Goal: Communication & Community: Share content

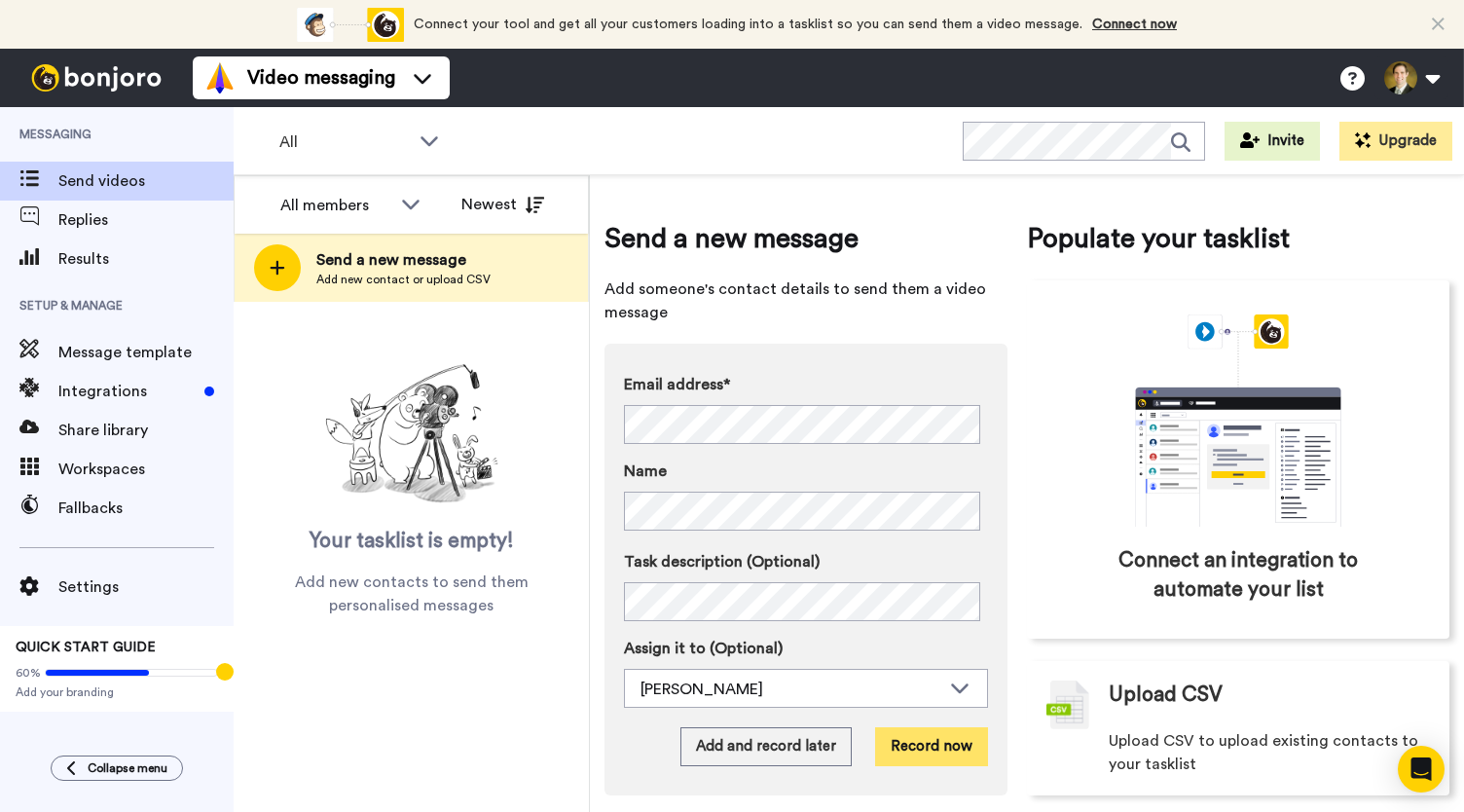
click at [899, 750] on button "Record now" at bounding box center [931, 747] width 113 height 39
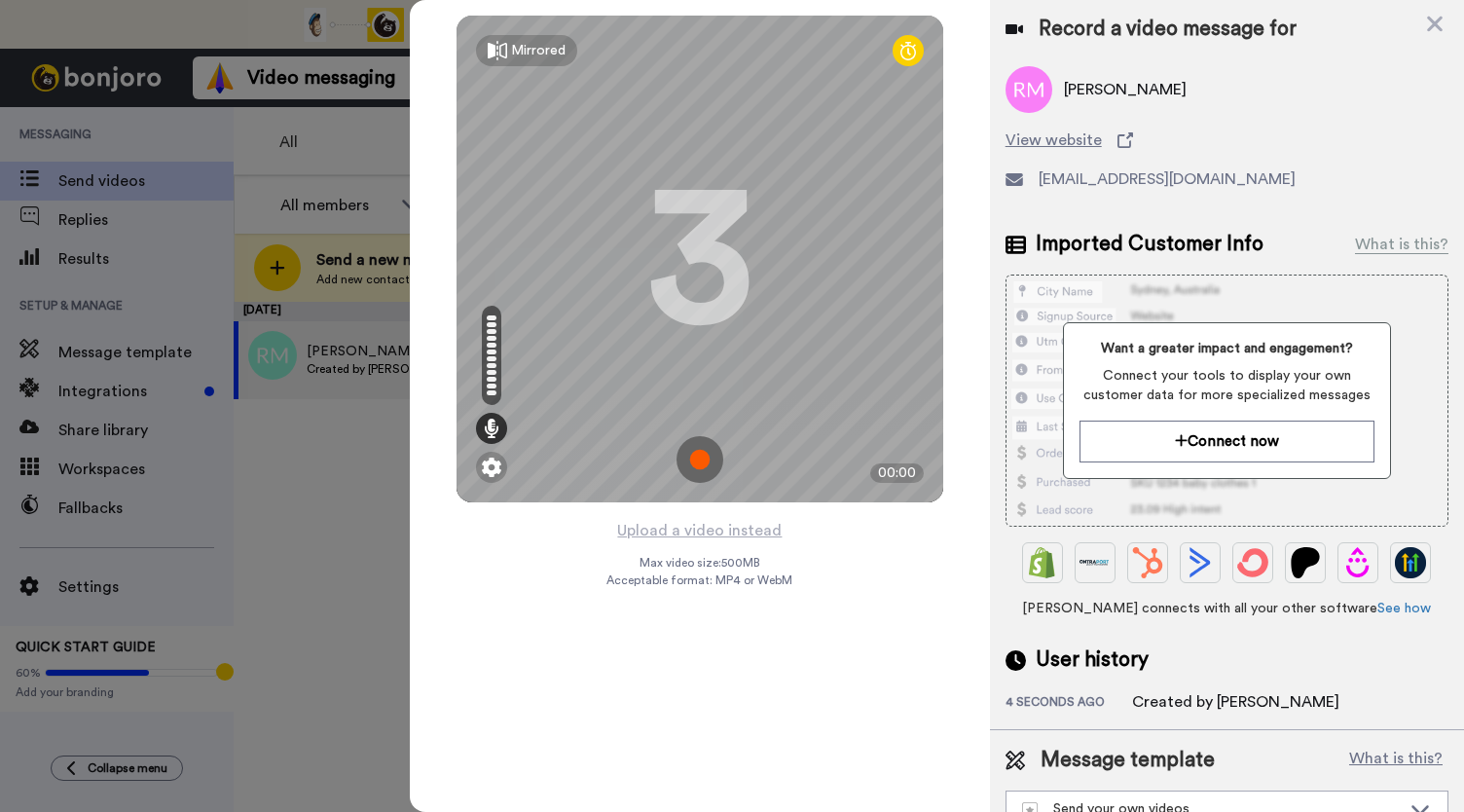
click at [705, 454] on img at bounding box center [699, 459] width 46 height 46
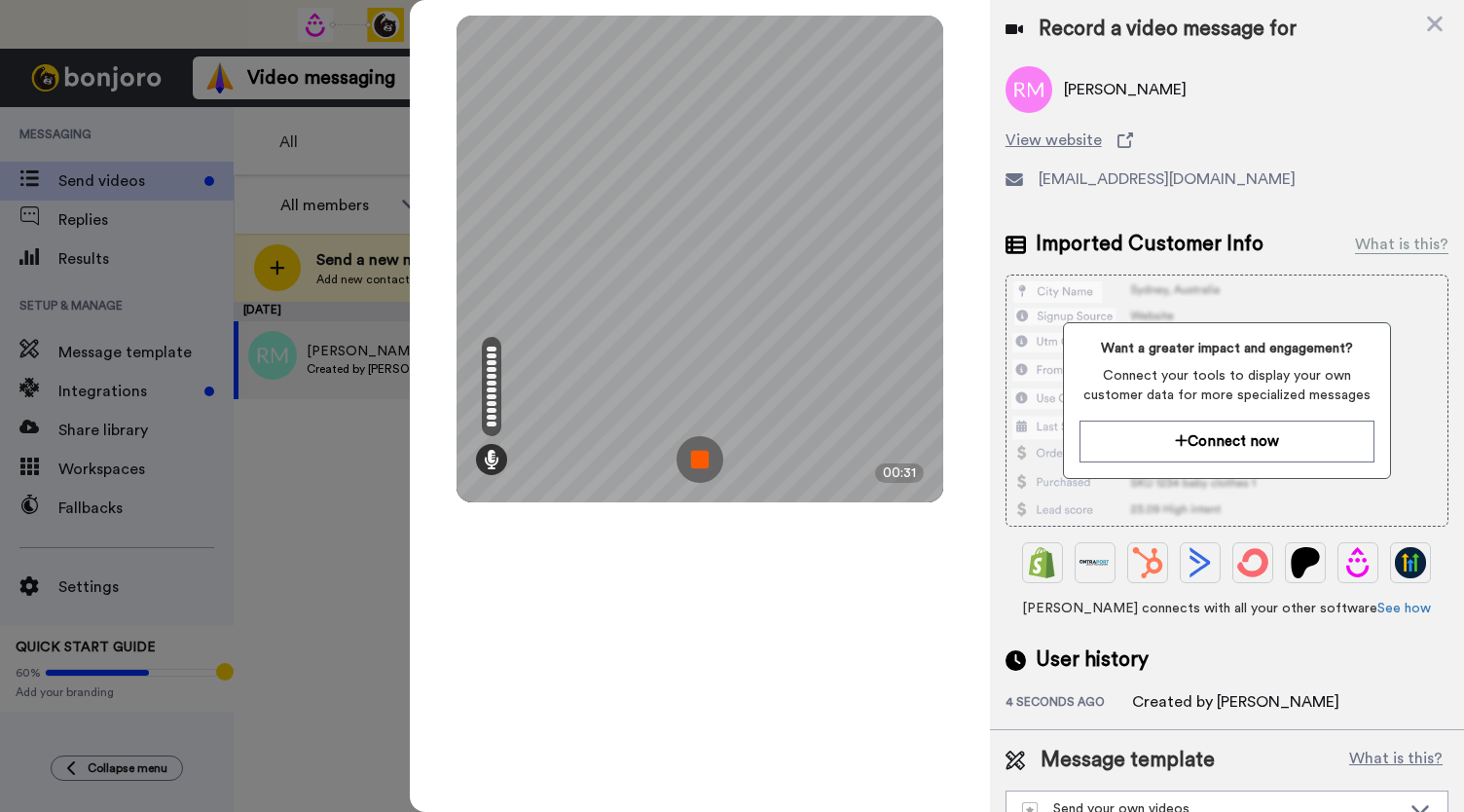
click at [705, 454] on img at bounding box center [699, 459] width 46 height 46
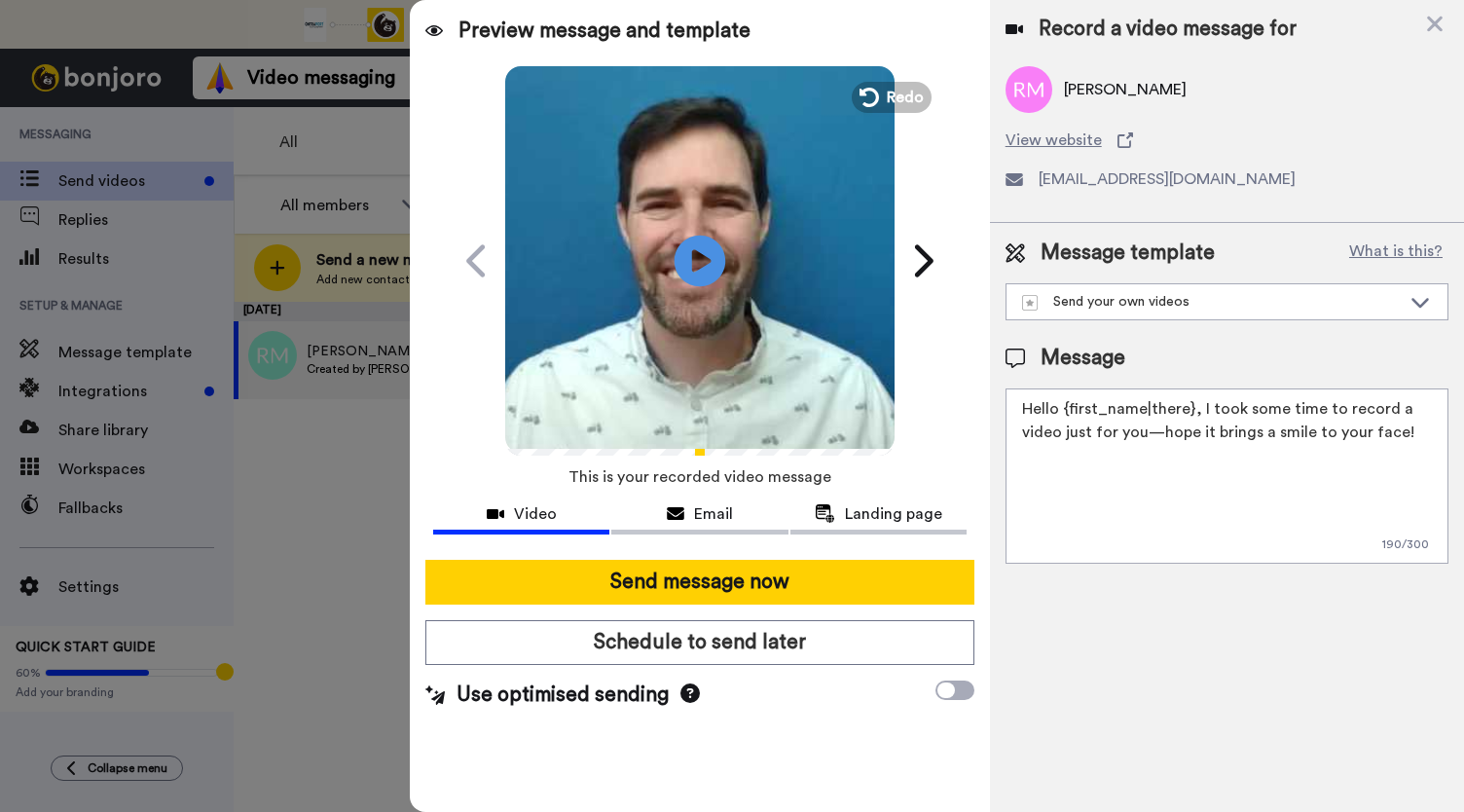
click at [687, 266] on icon at bounding box center [700, 260] width 51 height 51
click at [723, 515] on span "Email" at bounding box center [714, 514] width 39 height 24
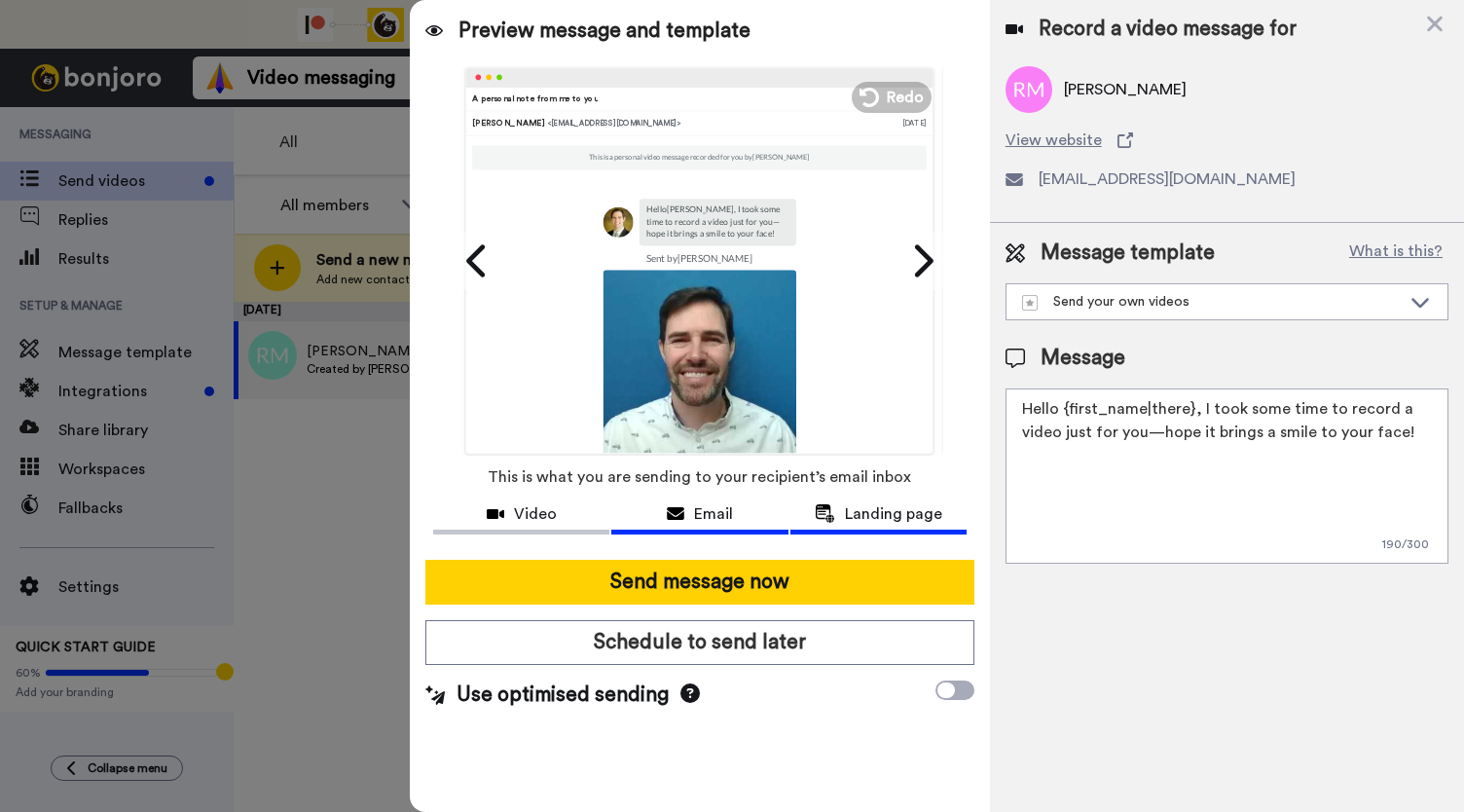
click at [873, 523] on span "Landing page" at bounding box center [893, 514] width 97 height 24
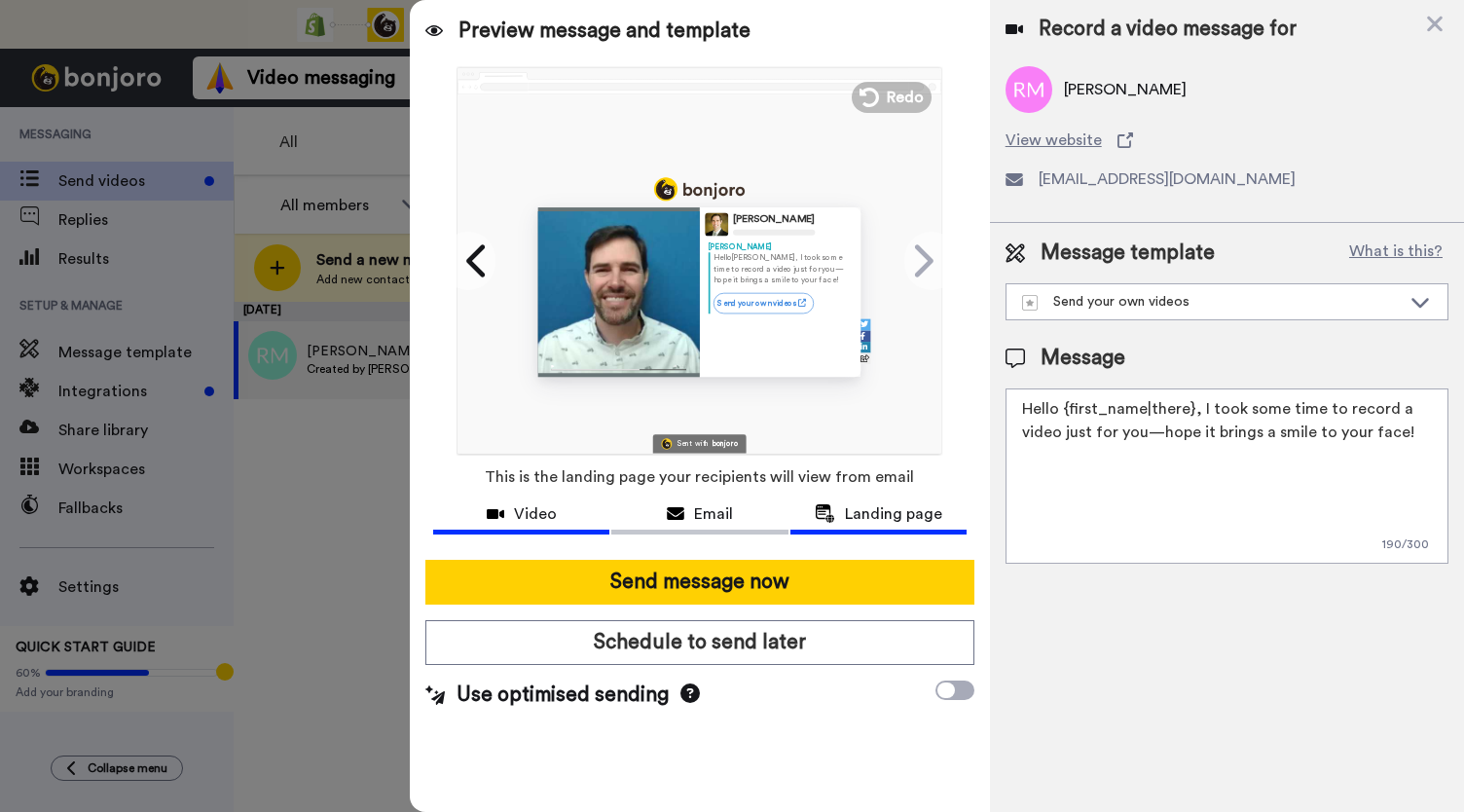
click at [528, 498] on button "Video" at bounding box center [521, 516] width 176 height 36
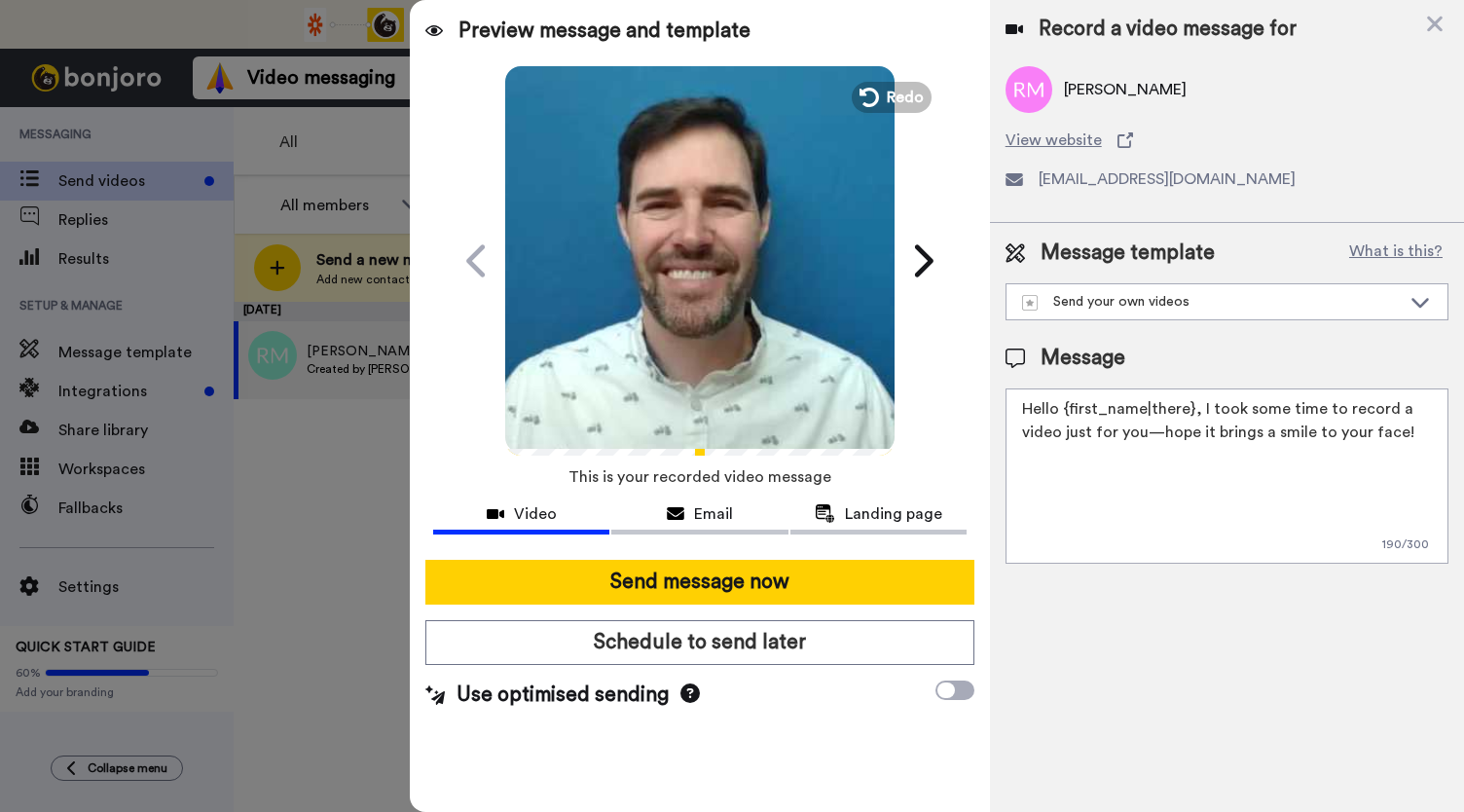
click at [652, 285] on video at bounding box center [700, 258] width 390 height 390
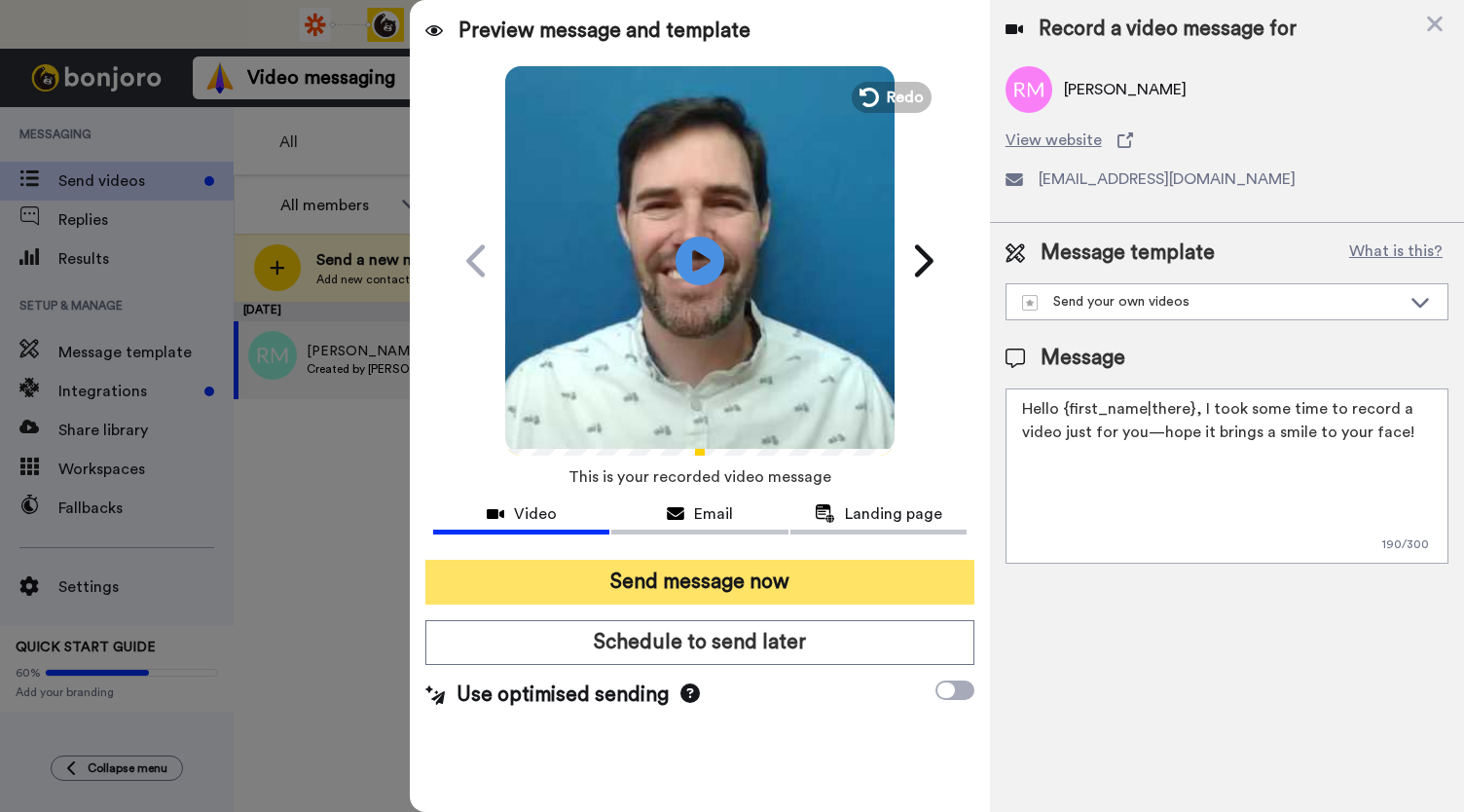
click at [738, 587] on button "Send message now" at bounding box center [700, 582] width 549 height 44
